Goal: Task Accomplishment & Management: Use online tool/utility

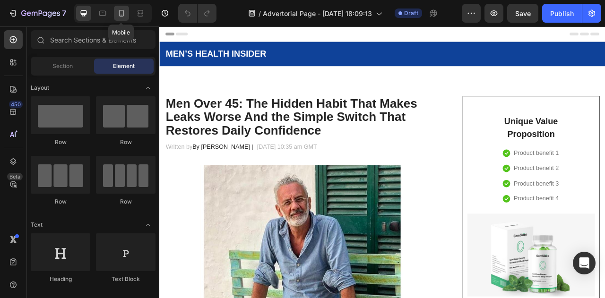
click at [125, 17] on icon at bounding box center [121, 13] width 9 height 9
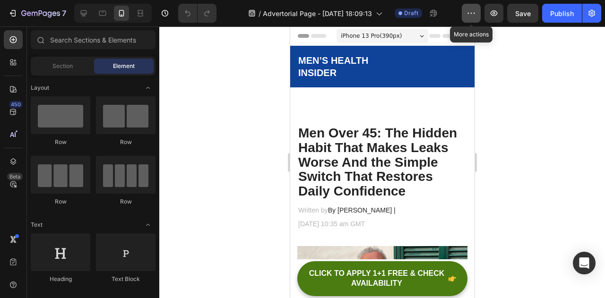
click at [473, 20] on button "button" at bounding box center [471, 13] width 19 height 19
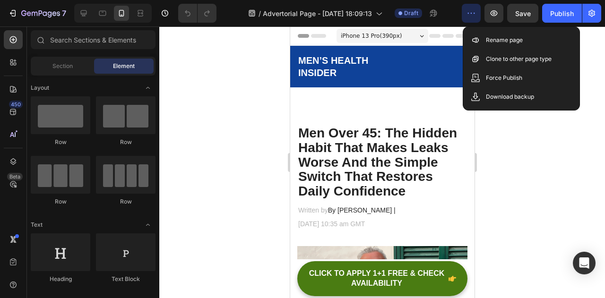
click at [472, 14] on icon "button" at bounding box center [471, 13] width 9 height 9
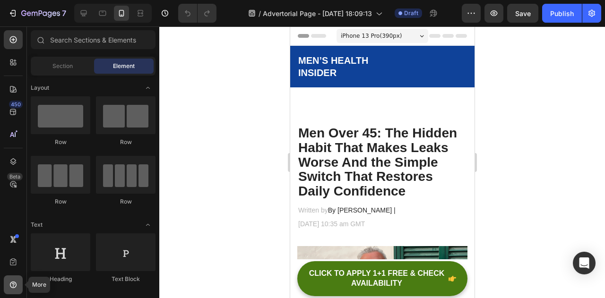
click at [10, 283] on icon at bounding box center [13, 285] width 7 height 7
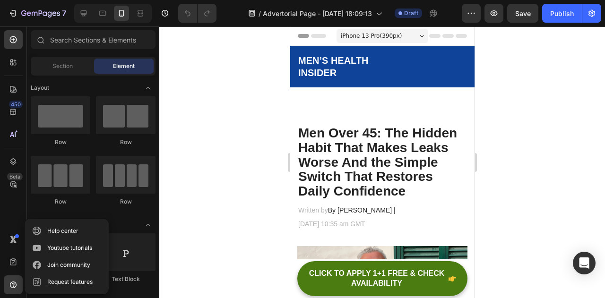
click at [202, 89] on div at bounding box center [382, 162] width 446 height 272
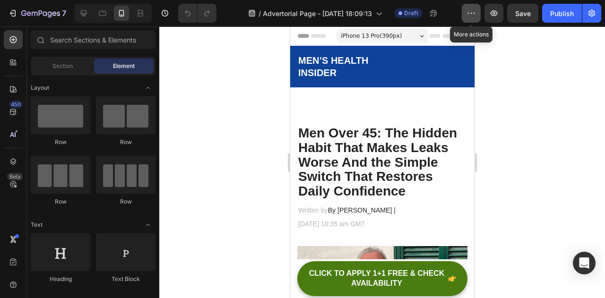
click at [469, 16] on icon "button" at bounding box center [471, 13] width 9 height 9
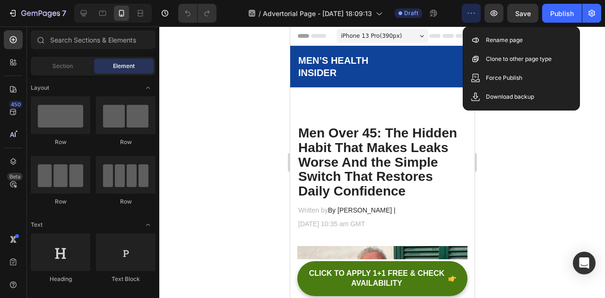
click at [469, 16] on icon "button" at bounding box center [471, 13] width 9 height 9
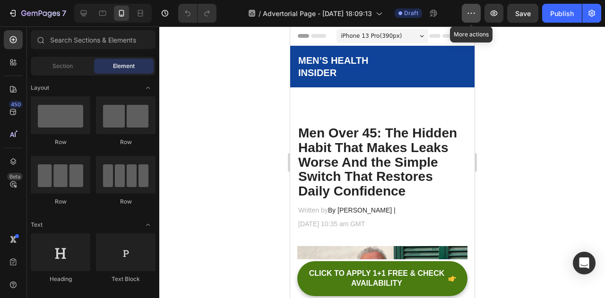
click at [474, 16] on icon "button" at bounding box center [471, 13] width 9 height 9
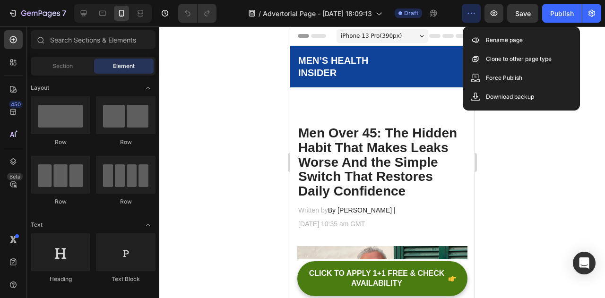
click at [204, 84] on div at bounding box center [382, 162] width 446 height 272
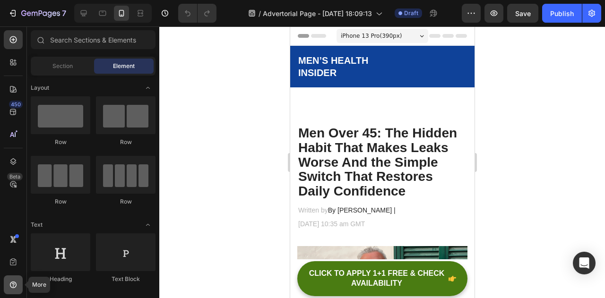
click at [12, 281] on icon at bounding box center [13, 284] width 9 height 9
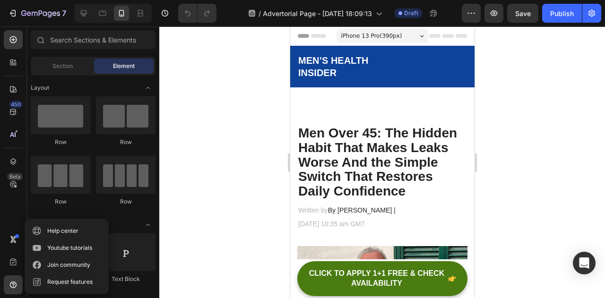
click at [244, 164] on div at bounding box center [382, 162] width 446 height 272
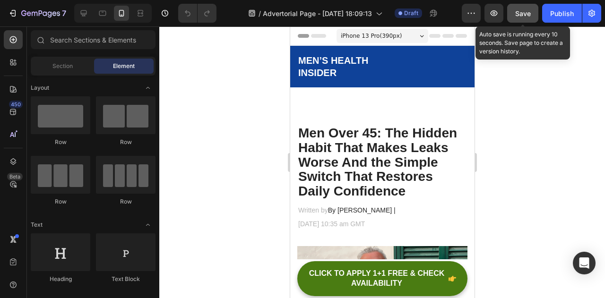
click at [529, 4] on button "Save" at bounding box center [522, 13] width 31 height 19
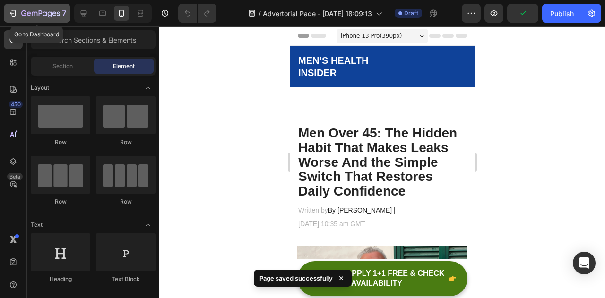
click at [26, 13] on icon "button" at bounding box center [23, 13] width 5 height 6
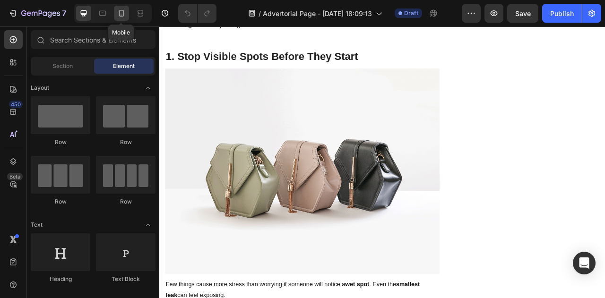
click at [124, 9] on icon at bounding box center [121, 13] width 9 height 9
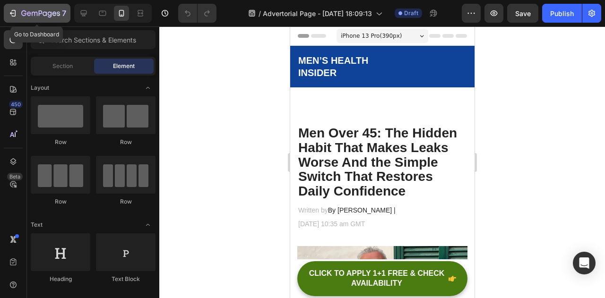
click at [9, 14] on icon "button" at bounding box center [12, 13] width 9 height 9
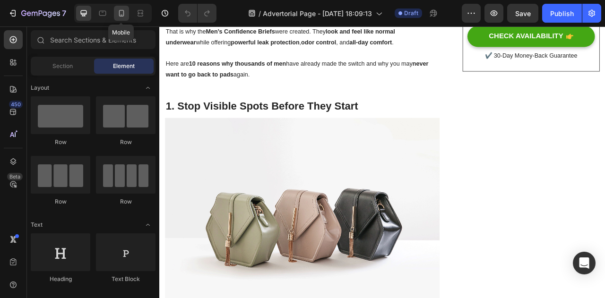
click at [122, 14] on icon at bounding box center [121, 13] width 9 height 9
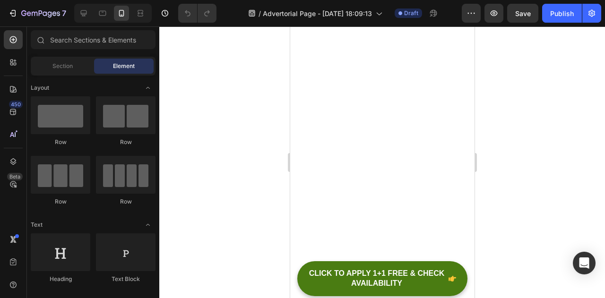
scroll to position [2437, 0]
drag, startPoint x: 86, startPoint y: 14, endPoint x: 61, endPoint y: 72, distance: 63.6
click at [86, 14] on icon at bounding box center [84, 13] width 6 height 6
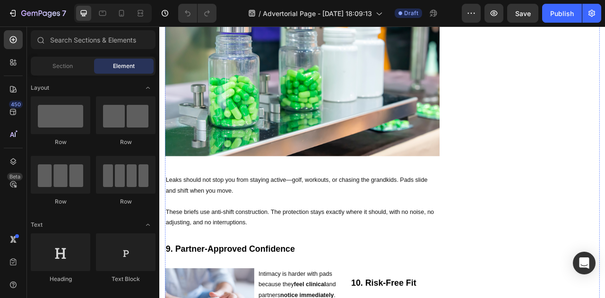
scroll to position [1777, 0]
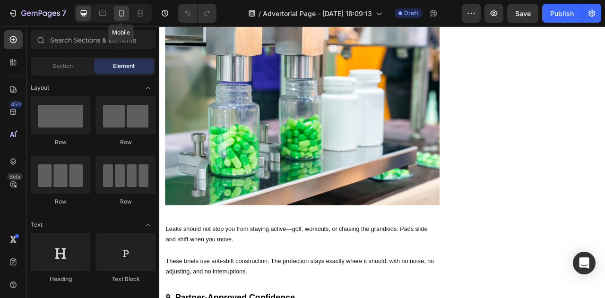
click at [121, 10] on icon at bounding box center [121, 13] width 5 height 7
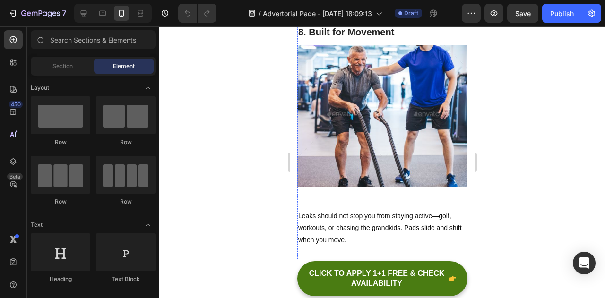
scroll to position [1843, 0]
click at [88, 11] on div at bounding box center [83, 13] width 15 height 15
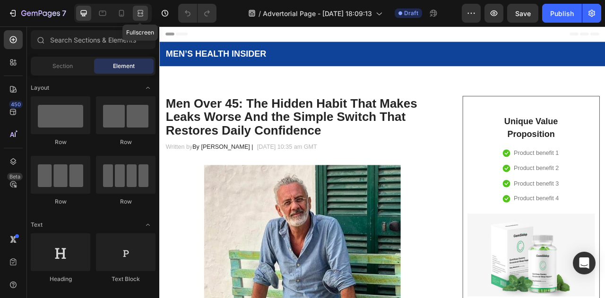
click at [134, 10] on div at bounding box center [140, 13] width 15 height 15
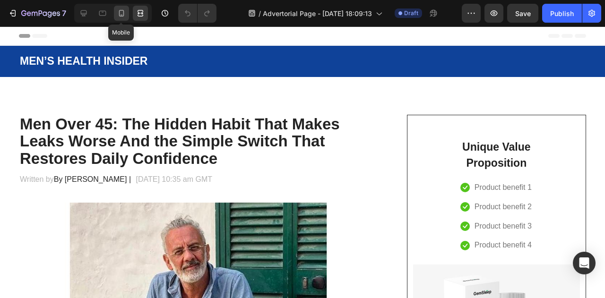
click at [120, 14] on icon at bounding box center [121, 13] width 9 height 9
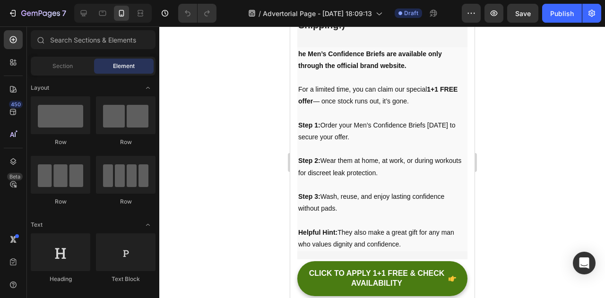
scroll to position [3454, 0]
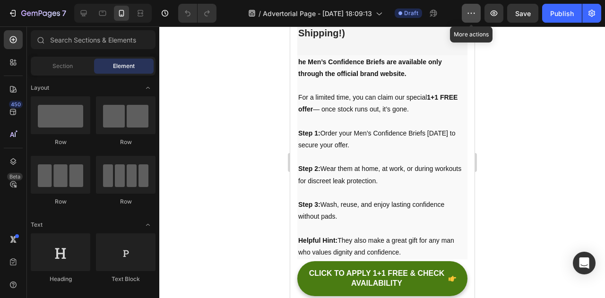
click at [479, 18] on button "button" at bounding box center [471, 13] width 19 height 19
click at [493, 15] on icon "button" at bounding box center [493, 13] width 9 height 9
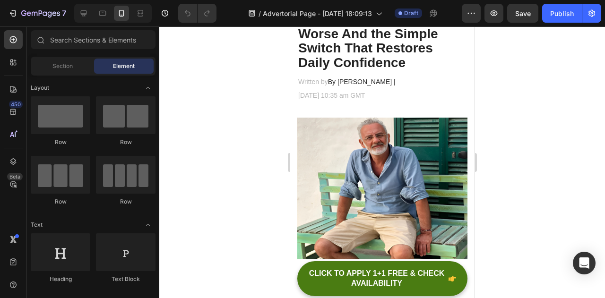
scroll to position [0, 0]
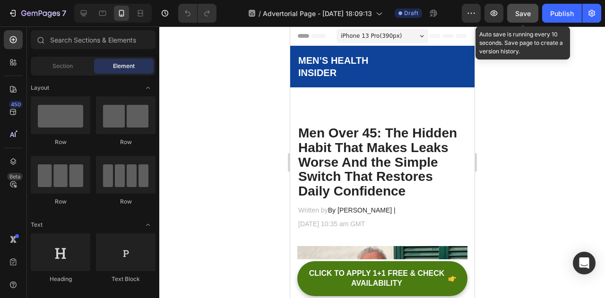
click at [524, 16] on span "Save" at bounding box center [523, 13] width 16 height 8
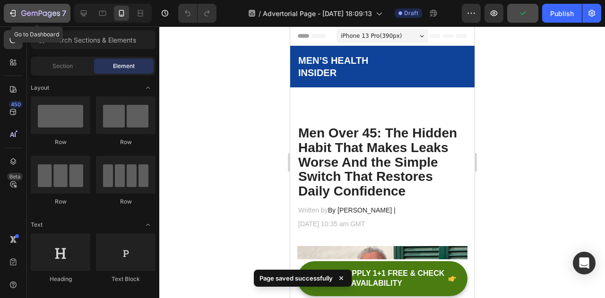
click at [11, 12] on icon "button" at bounding box center [12, 13] width 4 height 3
